Goal: Task Accomplishment & Management: Manage account settings

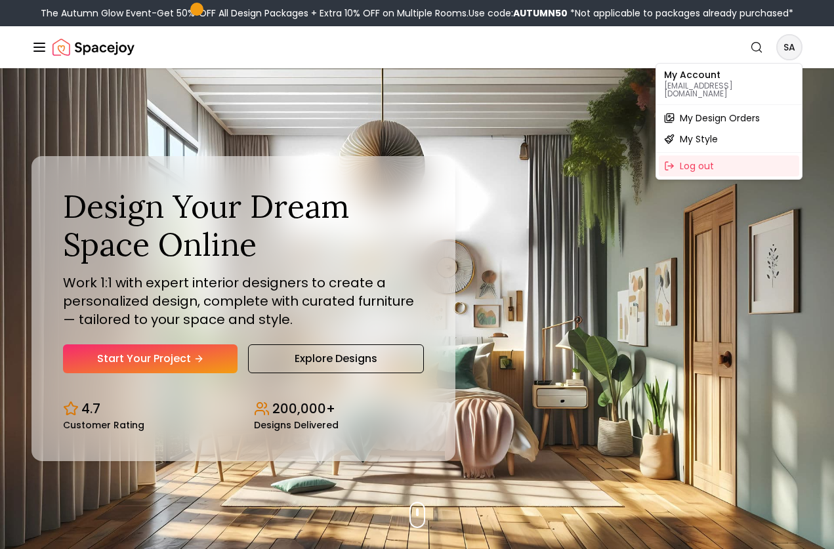
click at [728, 112] on span "My Design Orders" at bounding box center [720, 118] width 80 height 13
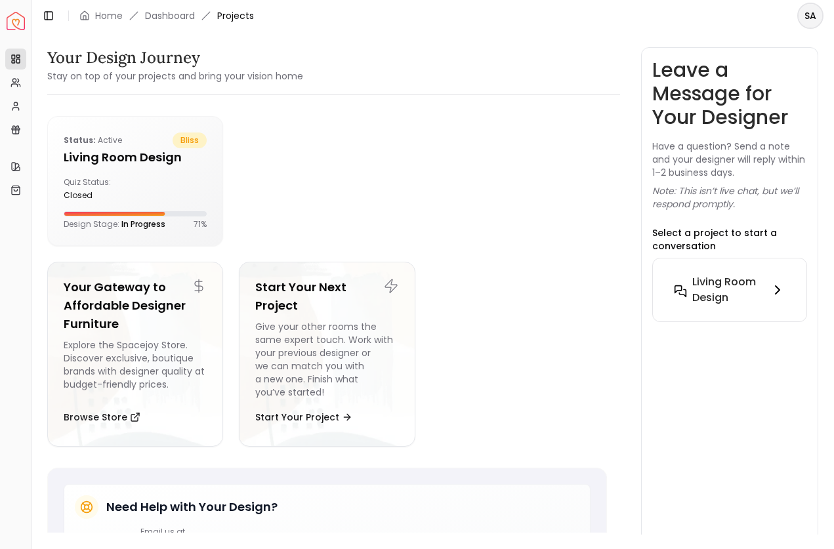
click at [772, 285] on icon at bounding box center [778, 290] width 16 height 16
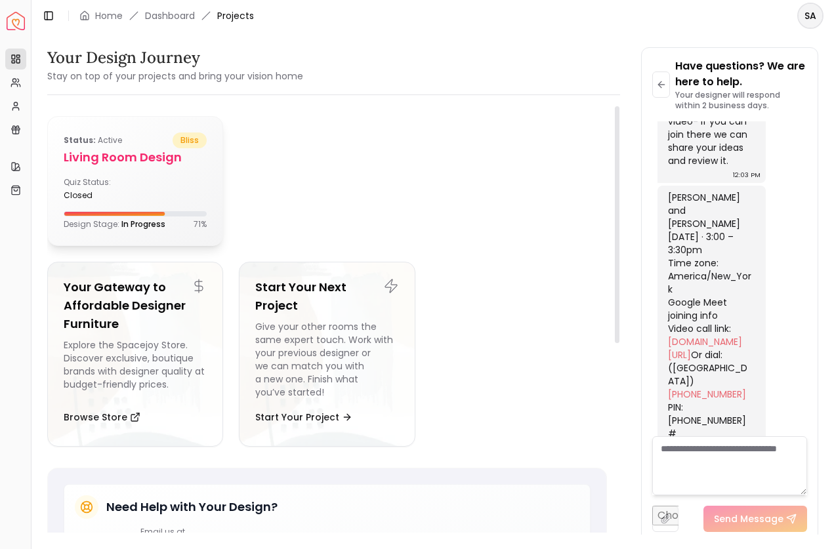
click at [141, 158] on h5 "Living Room design" at bounding box center [135, 157] width 143 height 18
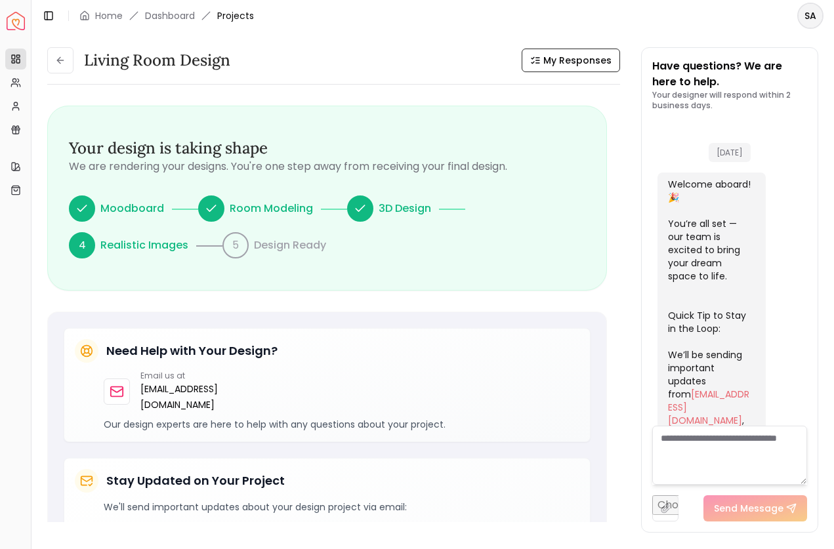
scroll to position [1336, 0]
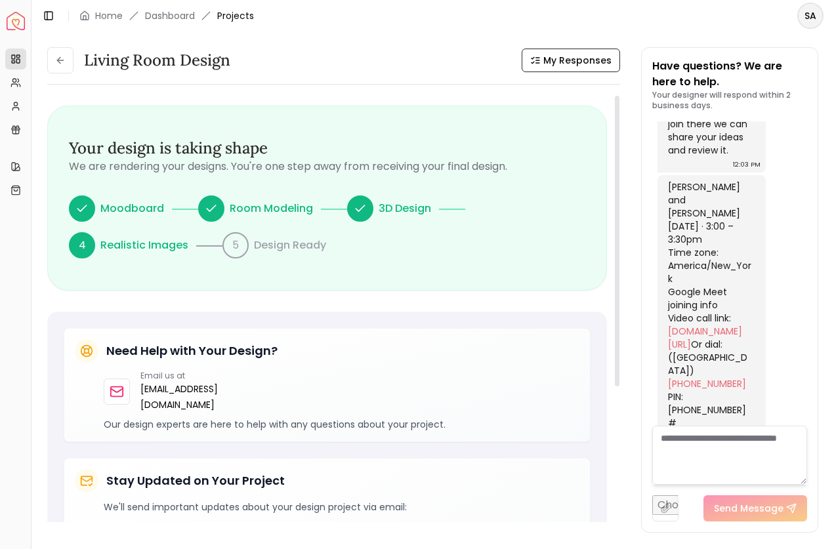
click at [359, 209] on icon at bounding box center [360, 208] width 9 height 6
click at [360, 210] on icon at bounding box center [360, 208] width 13 height 13
